Goal: Book appointment/travel/reservation

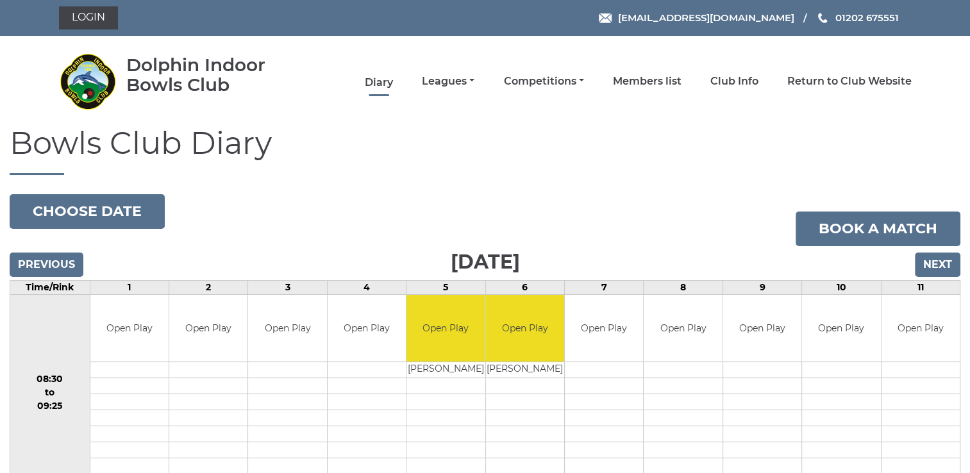
click at [379, 80] on link "Diary" at bounding box center [379, 83] width 28 height 14
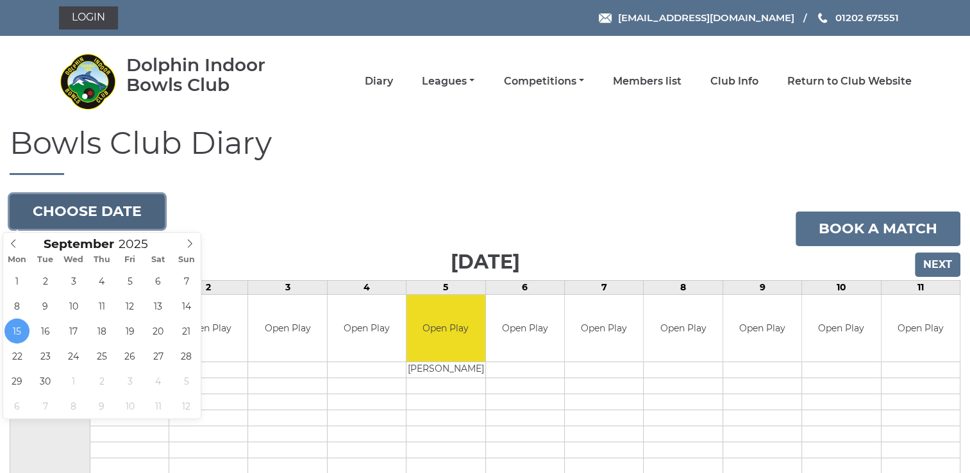
click at [106, 219] on button "Choose date" at bounding box center [87, 211] width 155 height 35
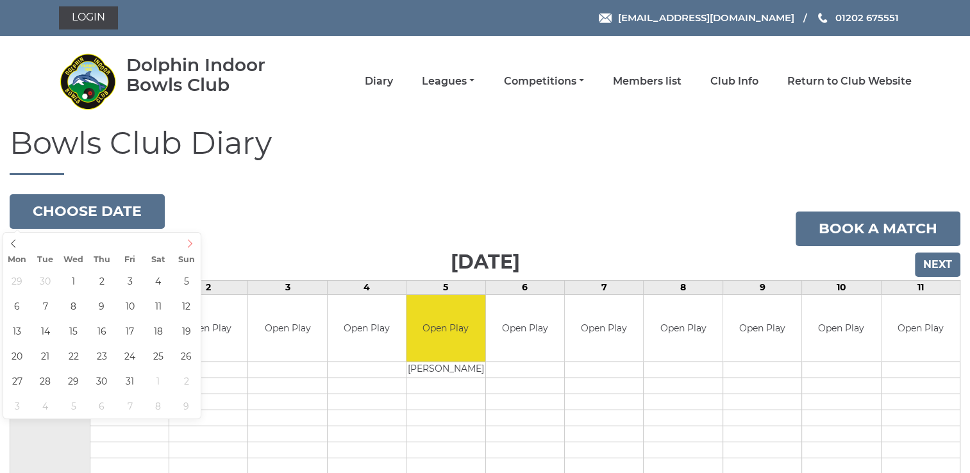
click at [190, 246] on icon at bounding box center [189, 243] width 9 height 9
type input "2025-10-11"
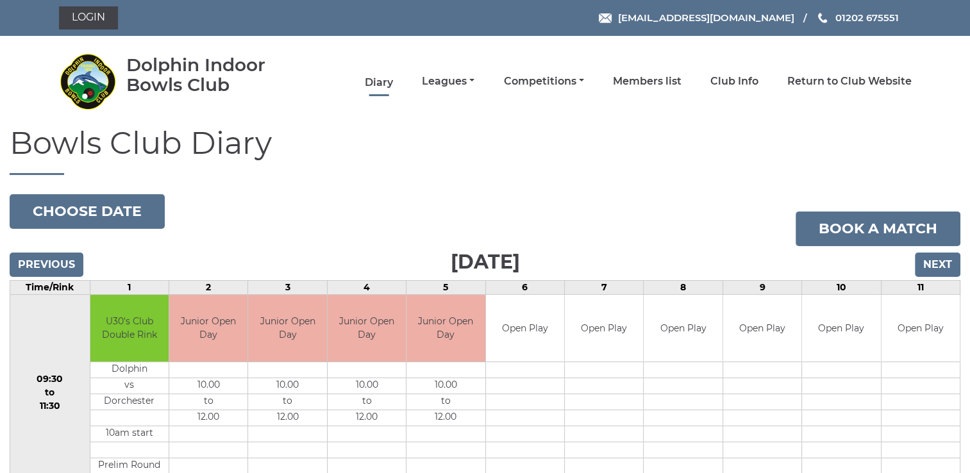
click at [376, 79] on link "Diary" at bounding box center [379, 83] width 28 height 14
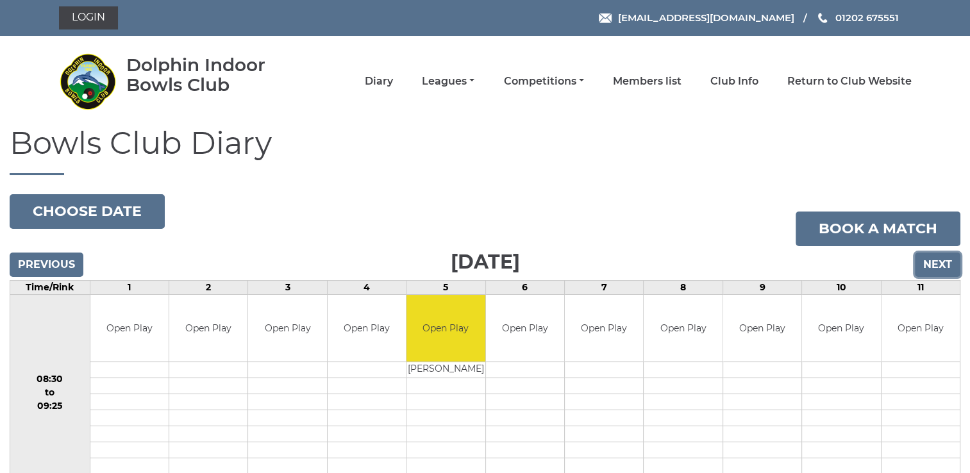
click at [942, 260] on input "Next" at bounding box center [938, 265] width 46 height 24
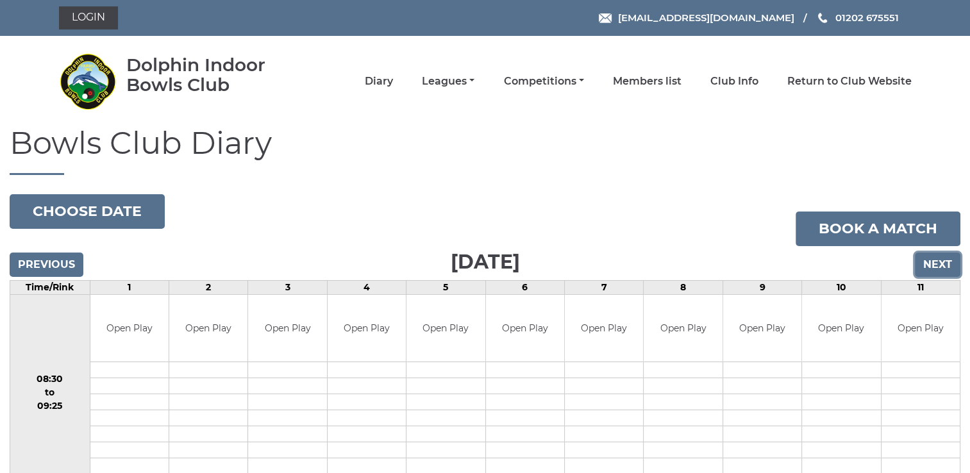
click at [941, 265] on input "Next" at bounding box center [938, 265] width 46 height 24
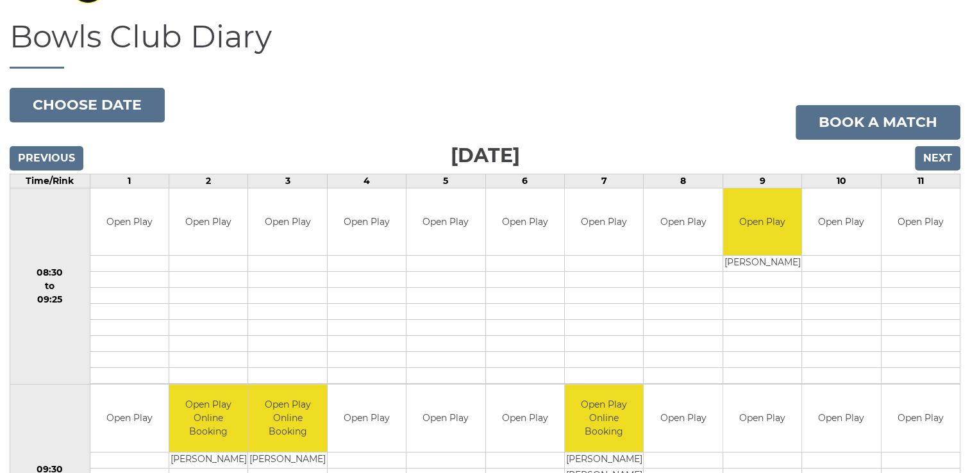
scroll to position [10, 0]
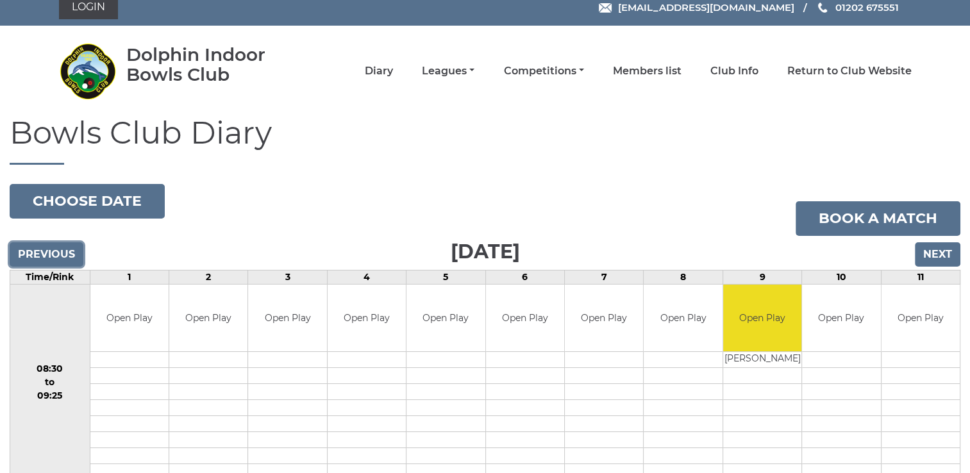
click at [48, 257] on input "Previous" at bounding box center [47, 254] width 74 height 24
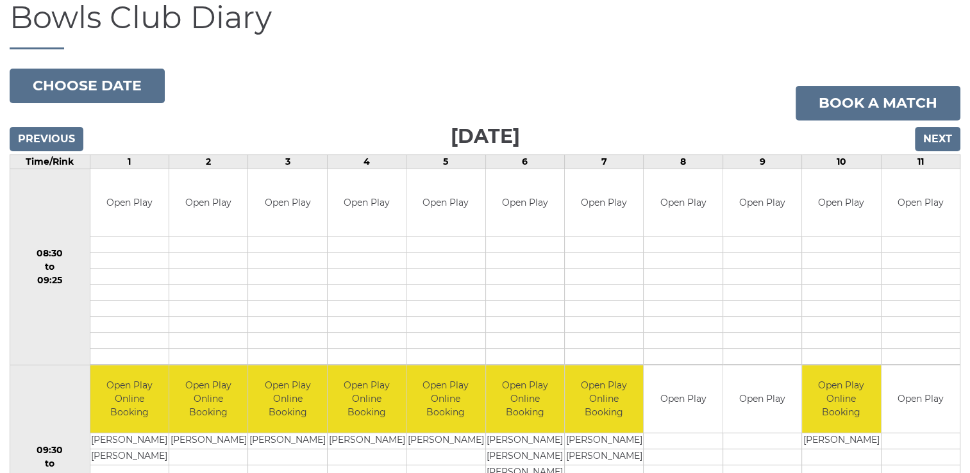
scroll to position [192, 0]
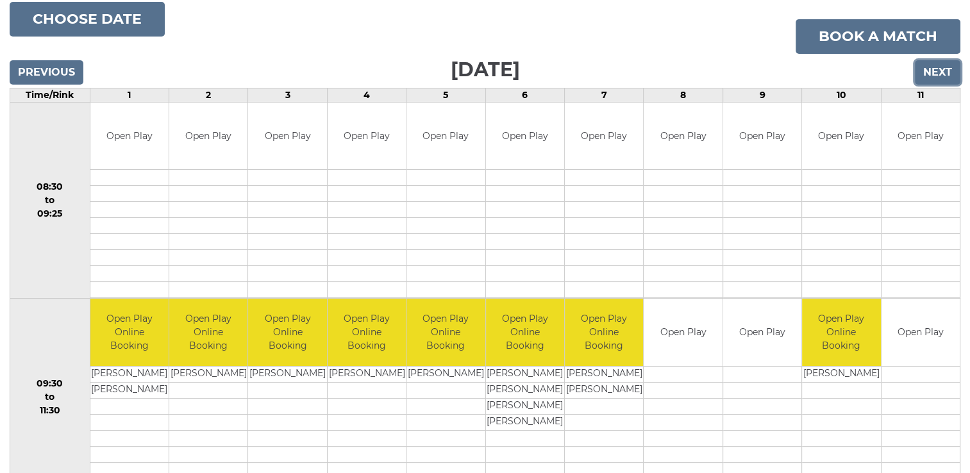
click at [942, 76] on input "Next" at bounding box center [938, 72] width 46 height 24
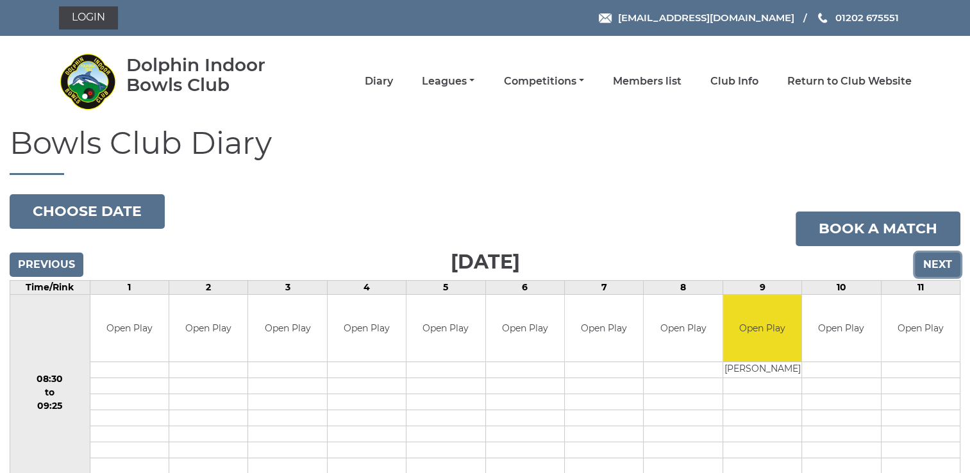
click at [944, 262] on input "Next" at bounding box center [938, 265] width 46 height 24
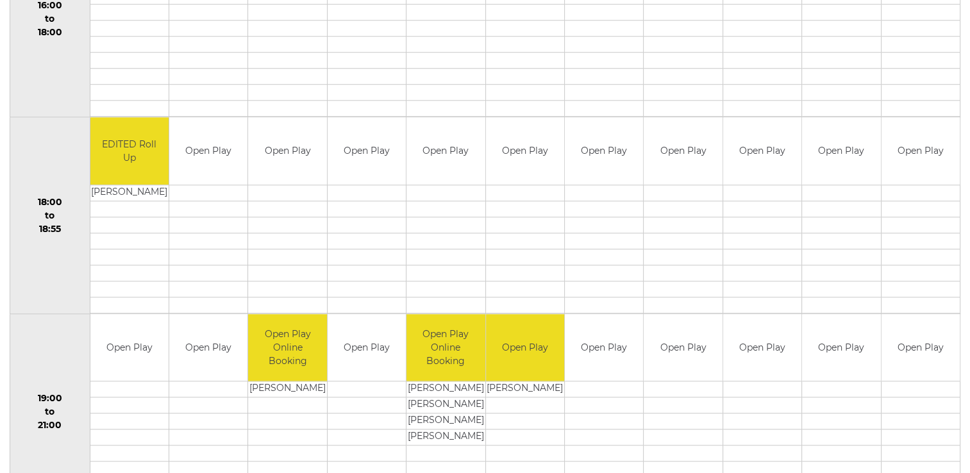
scroll to position [1228, 0]
